Goal: Information Seeking & Learning: Find specific fact

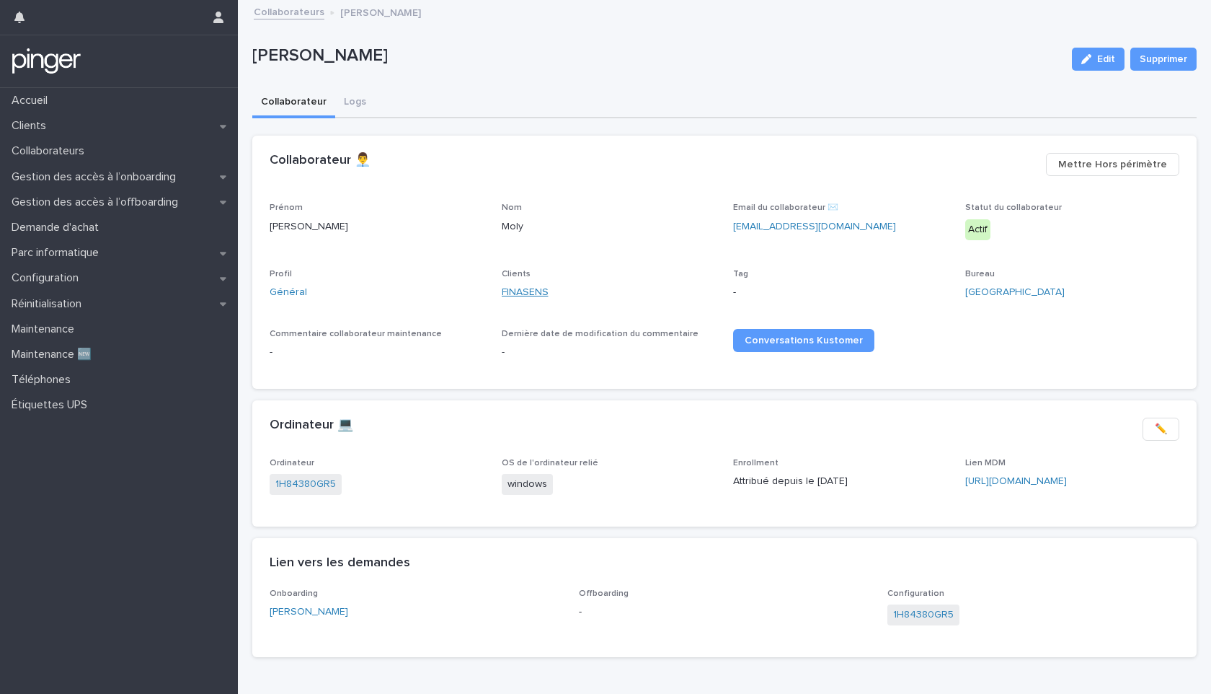
click at [524, 292] on link "FINASENS" at bounding box center [525, 292] width 47 height 15
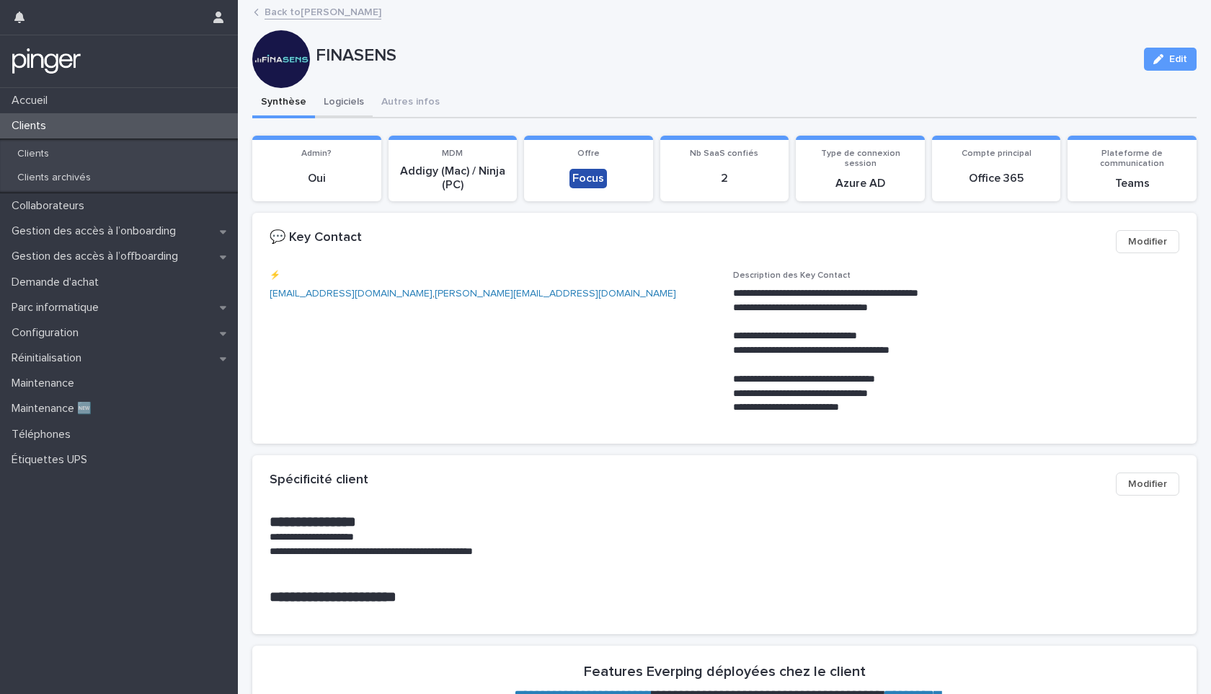
click at [350, 105] on button "Logiciels" at bounding box center [344, 103] width 58 height 30
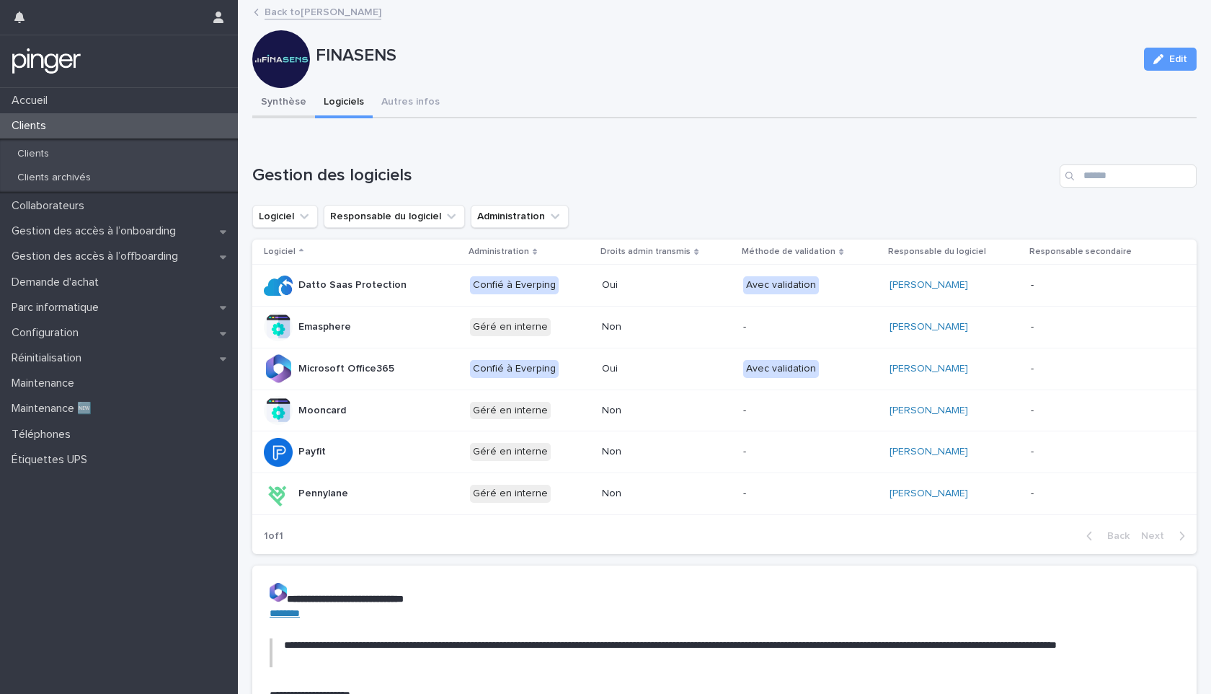
click at [286, 95] on button "Synthèse" at bounding box center [283, 103] width 63 height 30
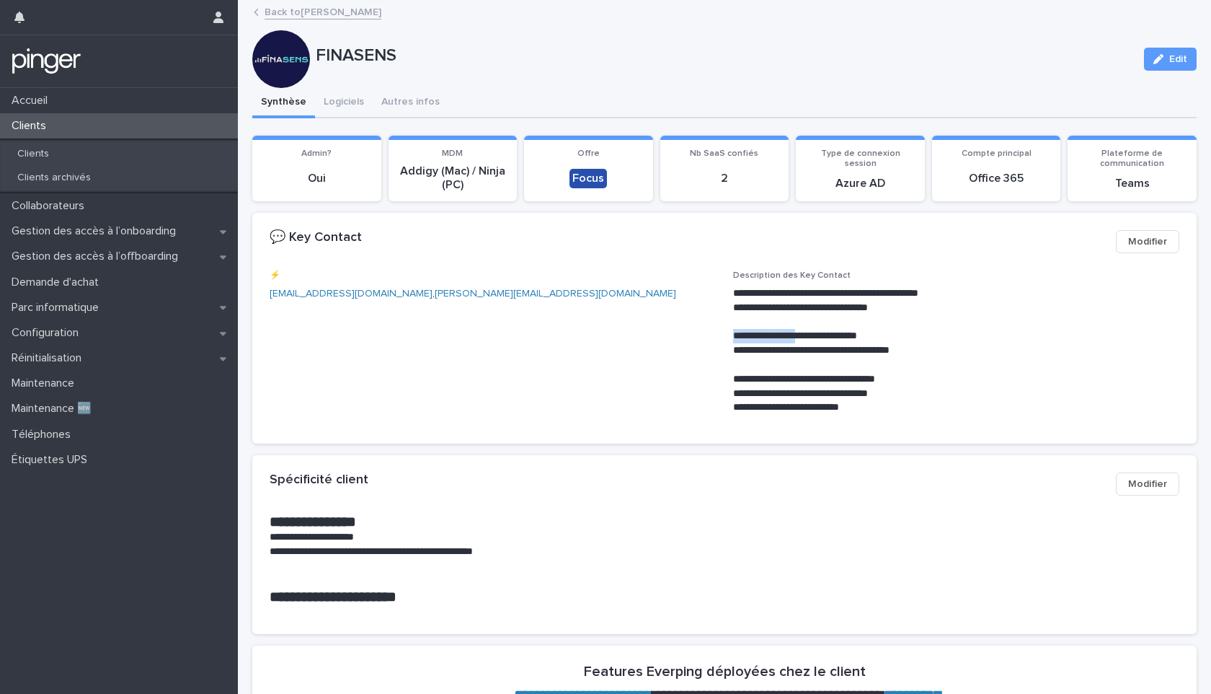
drag, startPoint x: 727, startPoint y: 332, endPoint x: 802, endPoint y: 332, distance: 74.3
click at [802, 332] on p "**********" at bounding box center [953, 336] width 441 height 14
copy p "**********"
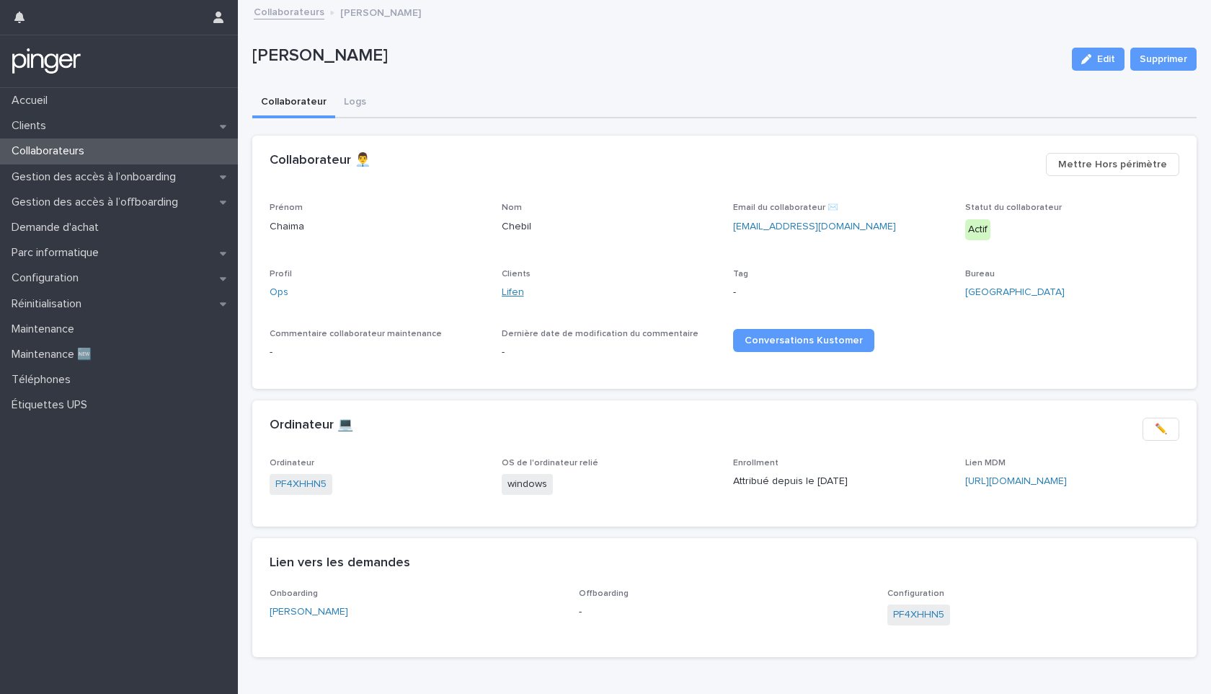
click at [508, 288] on link "Lifen" at bounding box center [513, 292] width 22 height 15
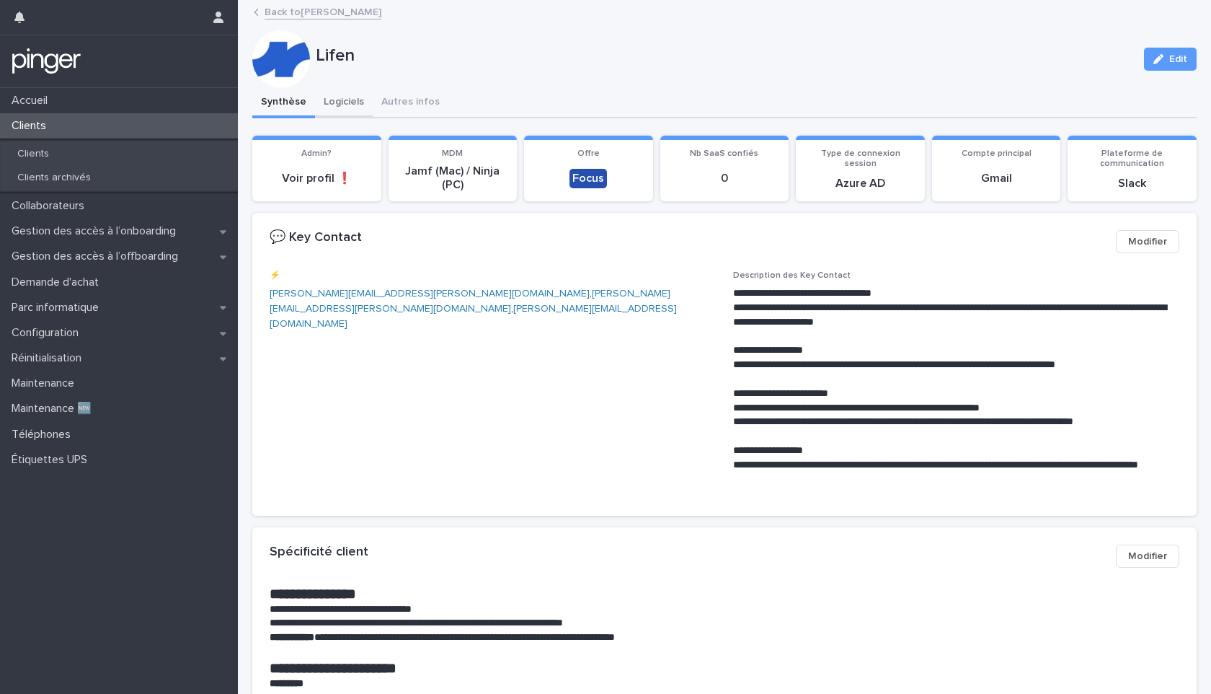
click at [341, 105] on button "Logiciels" at bounding box center [344, 103] width 58 height 30
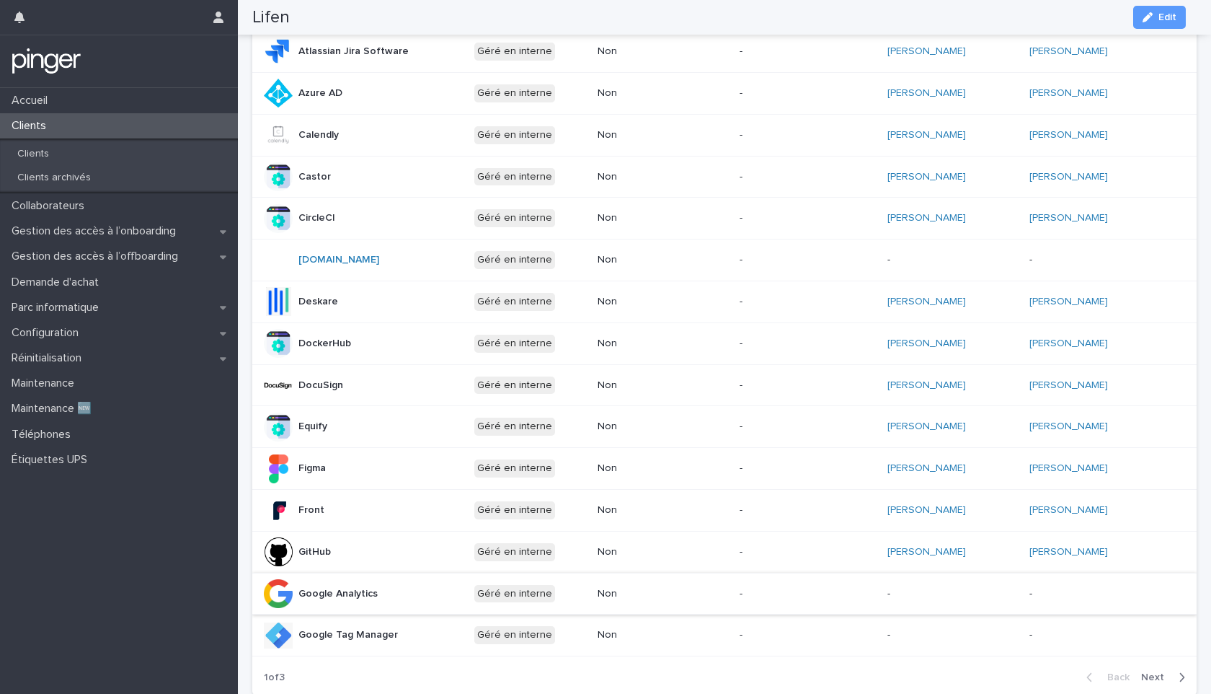
scroll to position [551, 0]
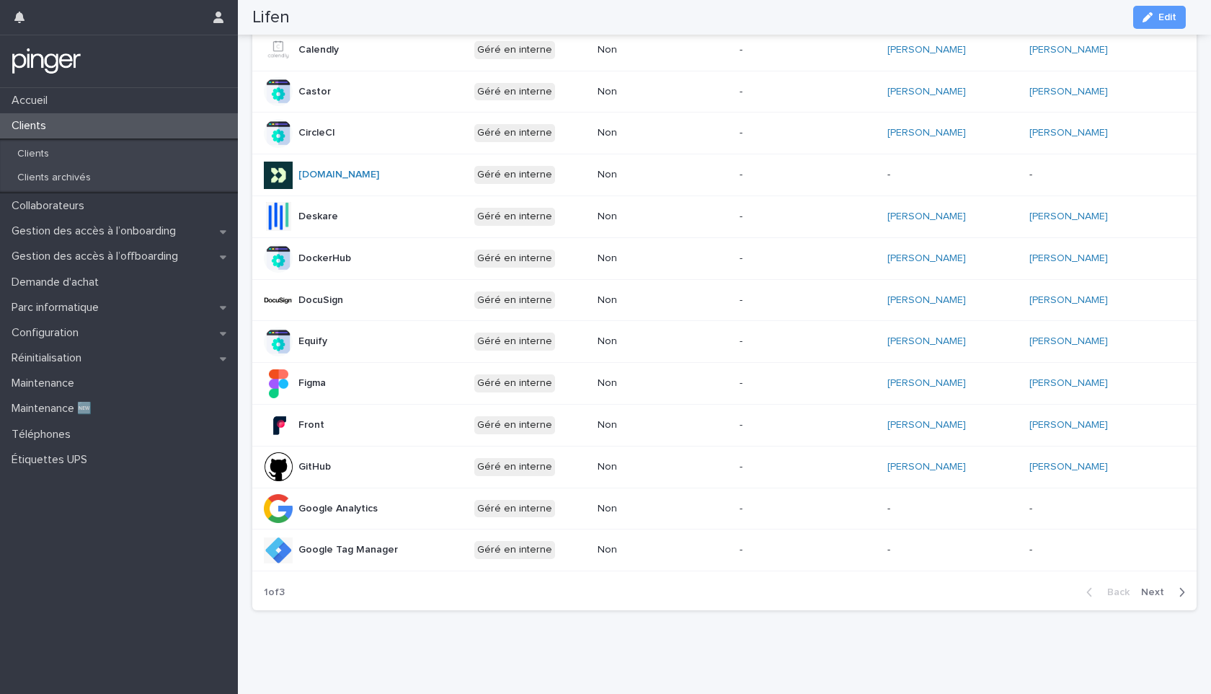
click at [1152, 587] on span "Next" at bounding box center [1157, 592] width 32 height 10
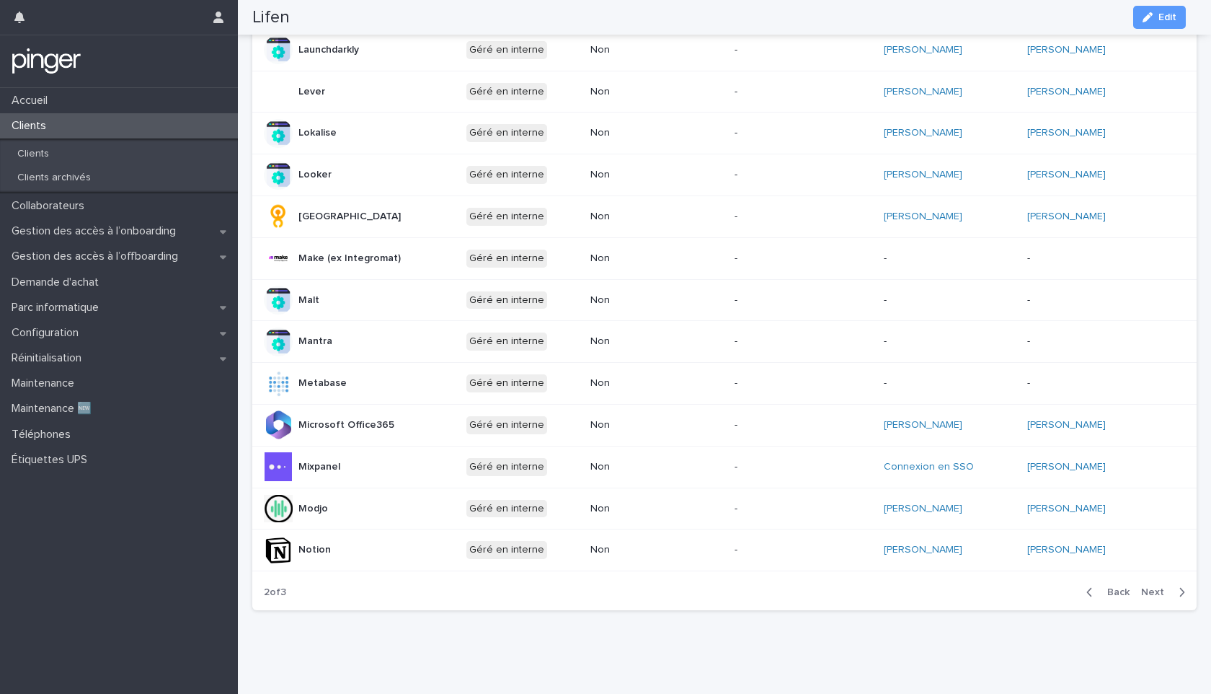
scroll to position [545, 0]
click at [1151, 587] on span "Next" at bounding box center [1157, 592] width 32 height 10
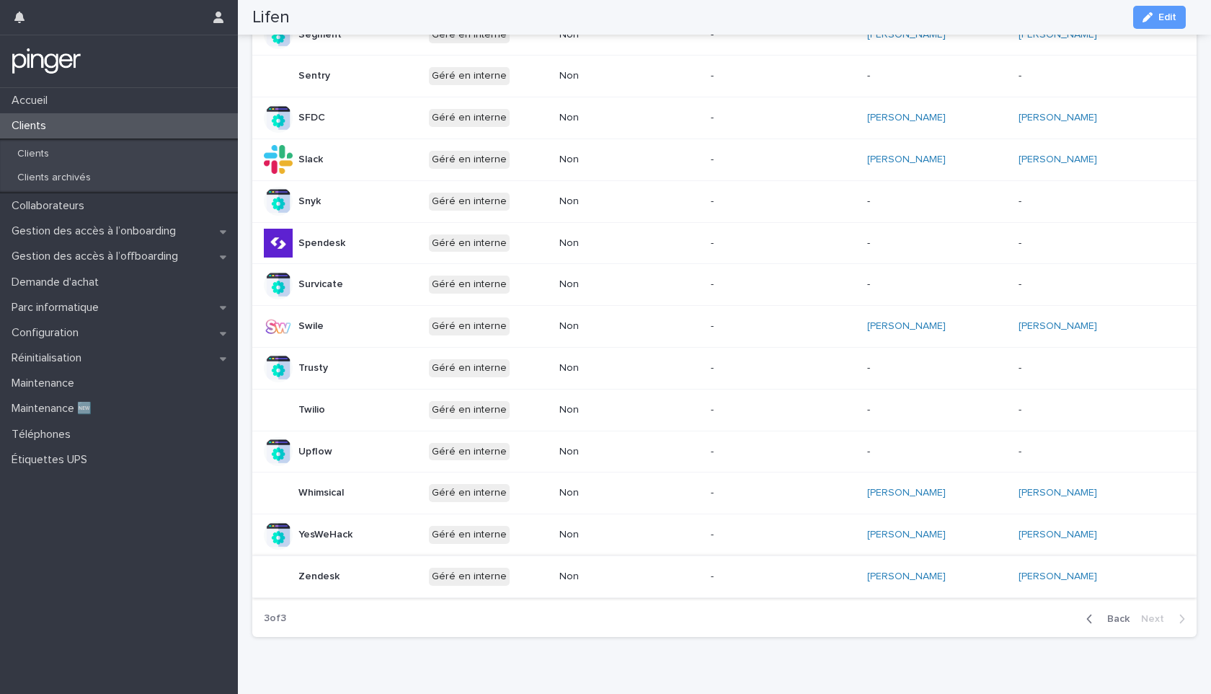
scroll to position [413, 0]
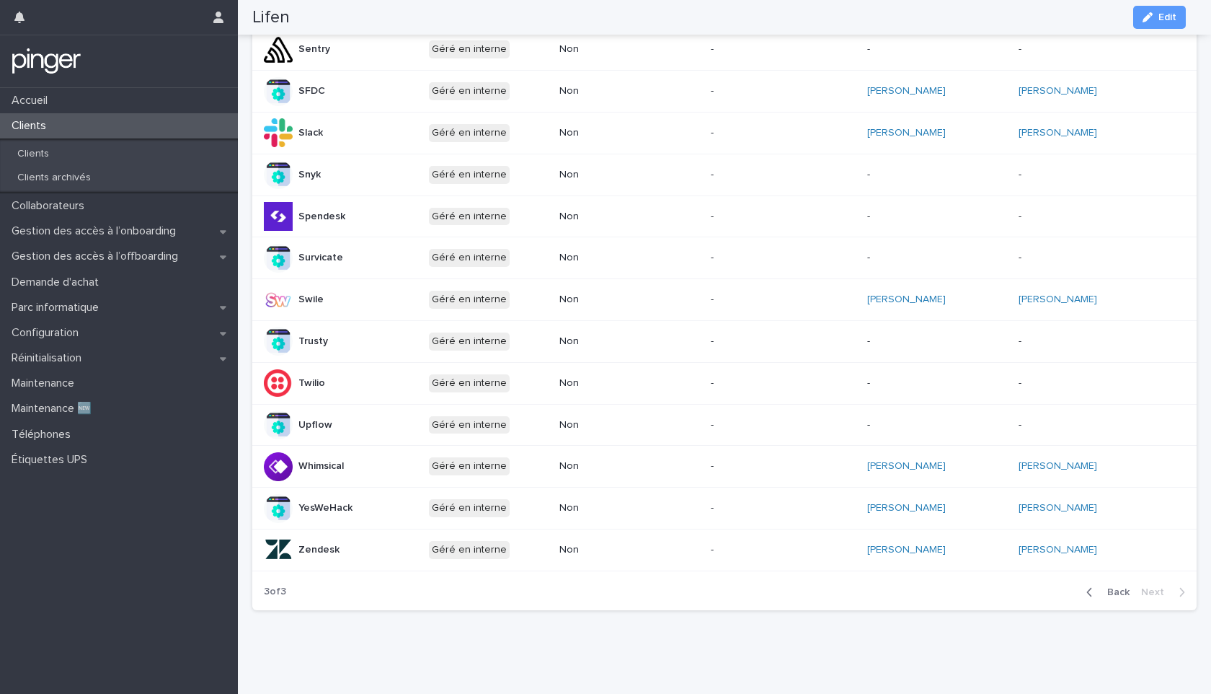
click at [1105, 587] on span "Back" at bounding box center [1114, 592] width 31 height 10
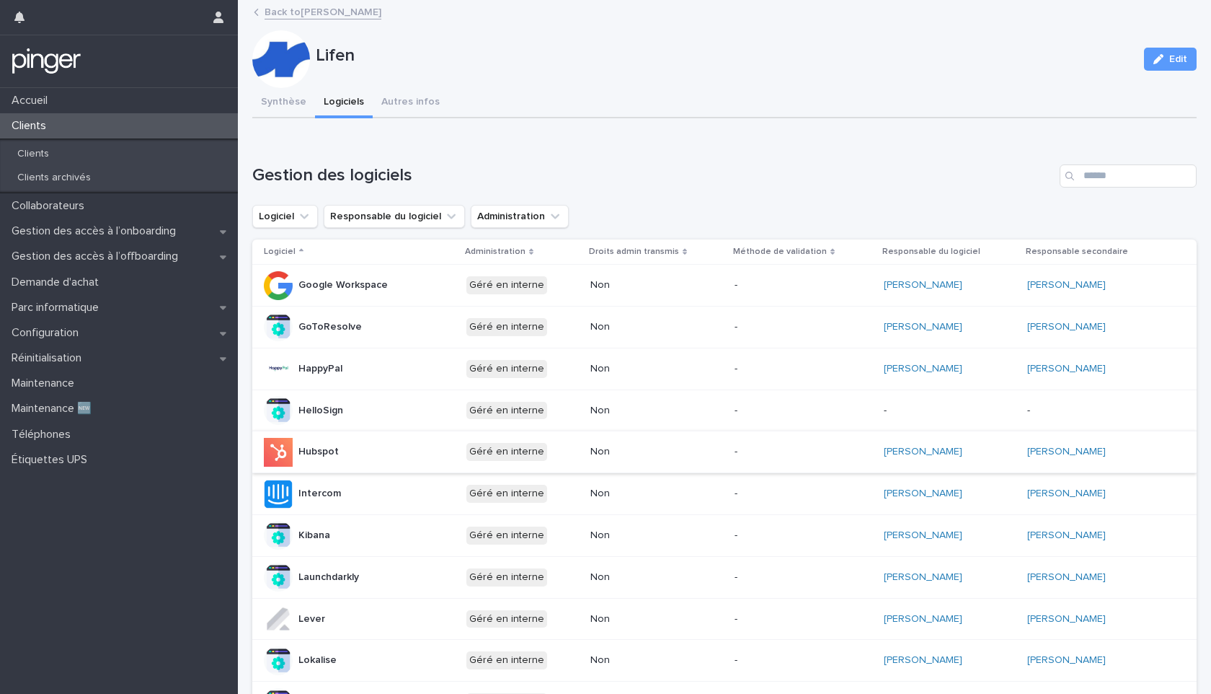
scroll to position [545, 0]
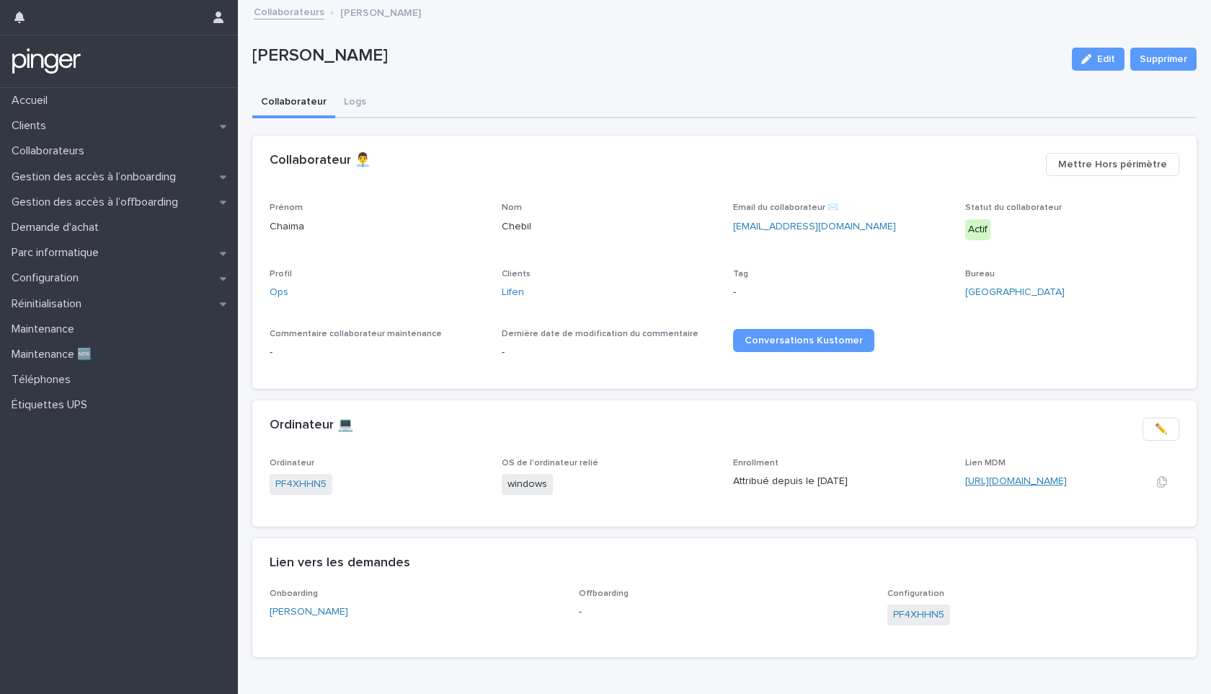
click at [977, 477] on link "[URL][DOMAIN_NAME]" at bounding box center [1016, 481] width 102 height 10
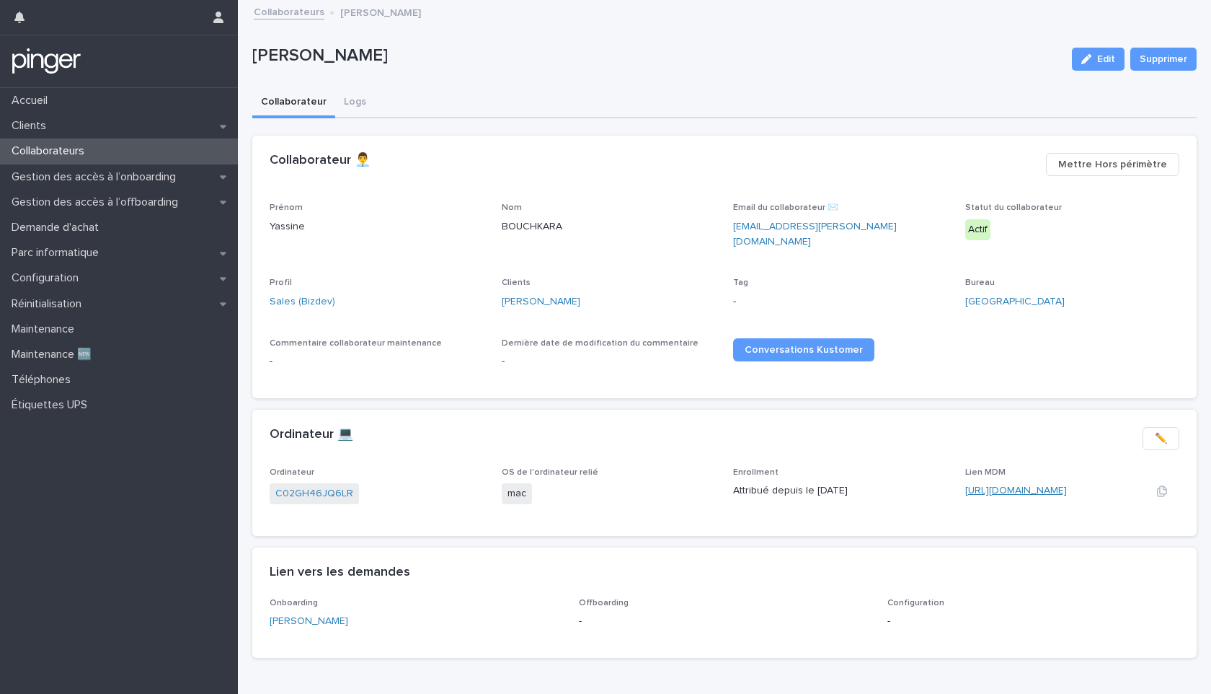
click at [1009, 485] on link "https://wedoogift.jamfcloud.com/computers.html?id=240" at bounding box center [1016, 490] width 102 height 10
